Goal: Browse casually

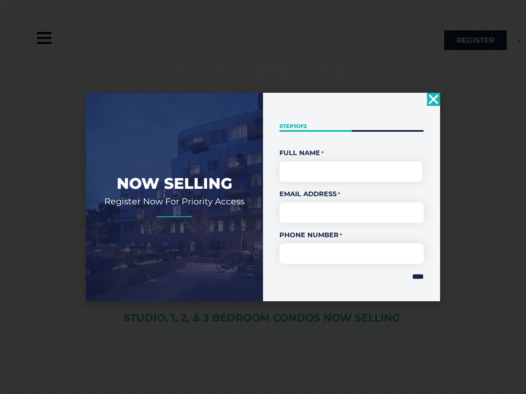
click at [263, 197] on div "" * " indicates required fields Step 1 of 2 50% Full Name * First Email Address…" at bounding box center [351, 197] width 177 height 208
click at [433, 99] on use "Close" at bounding box center [433, 99] width 9 height 9
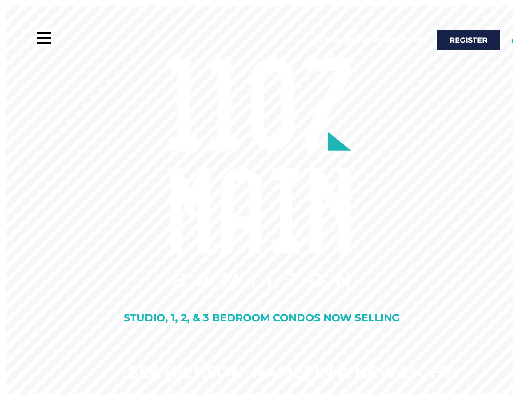
click at [413, 277] on rs-slide "See [PERSON_NAME] In A New Light Studio, 1, 2, & 3 Bedroom Condos Now Selling" at bounding box center [259, 203] width 519 height 394
